Goal: Task Accomplishment & Management: Complete application form

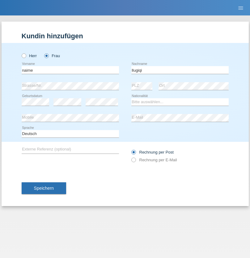
type input "llugiqi"
select select "CH"
radio input "true"
click at [70, 70] on input "text" at bounding box center [70, 70] width 97 height 8
type input "Sirikone"
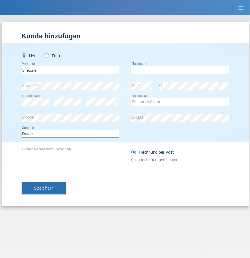
click at [180, 70] on input "text" at bounding box center [179, 70] width 97 height 8
type input "Sarnirand"
select select "CH"
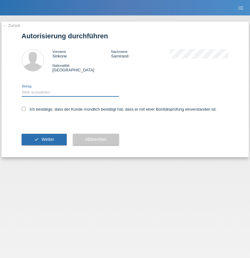
select select "1"
checkbox input "true"
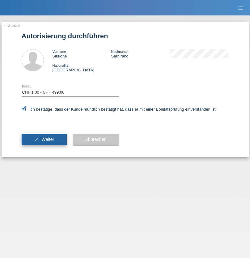
click at [44, 140] on span "Weiter" at bounding box center [47, 139] width 13 height 5
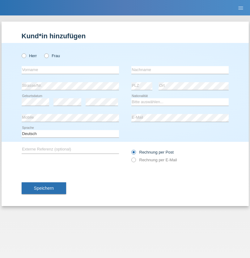
radio input "true"
click at [70, 70] on input "text" at bounding box center [70, 70] width 97 height 8
type input "[PERSON_NAME]"
click at [180, 70] on input "text" at bounding box center [179, 70] width 97 height 8
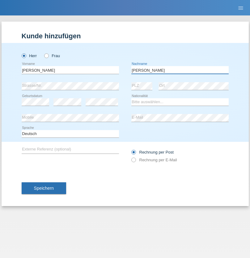
type input "[PERSON_NAME]"
select select "PL"
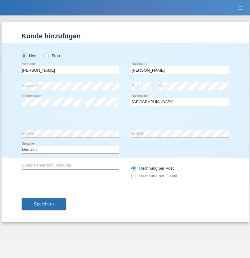
select select "C"
select select "11"
select select "01"
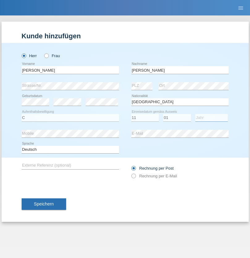
select select "2007"
select select "en"
